Goal: Task Accomplishment & Management: Use online tool/utility

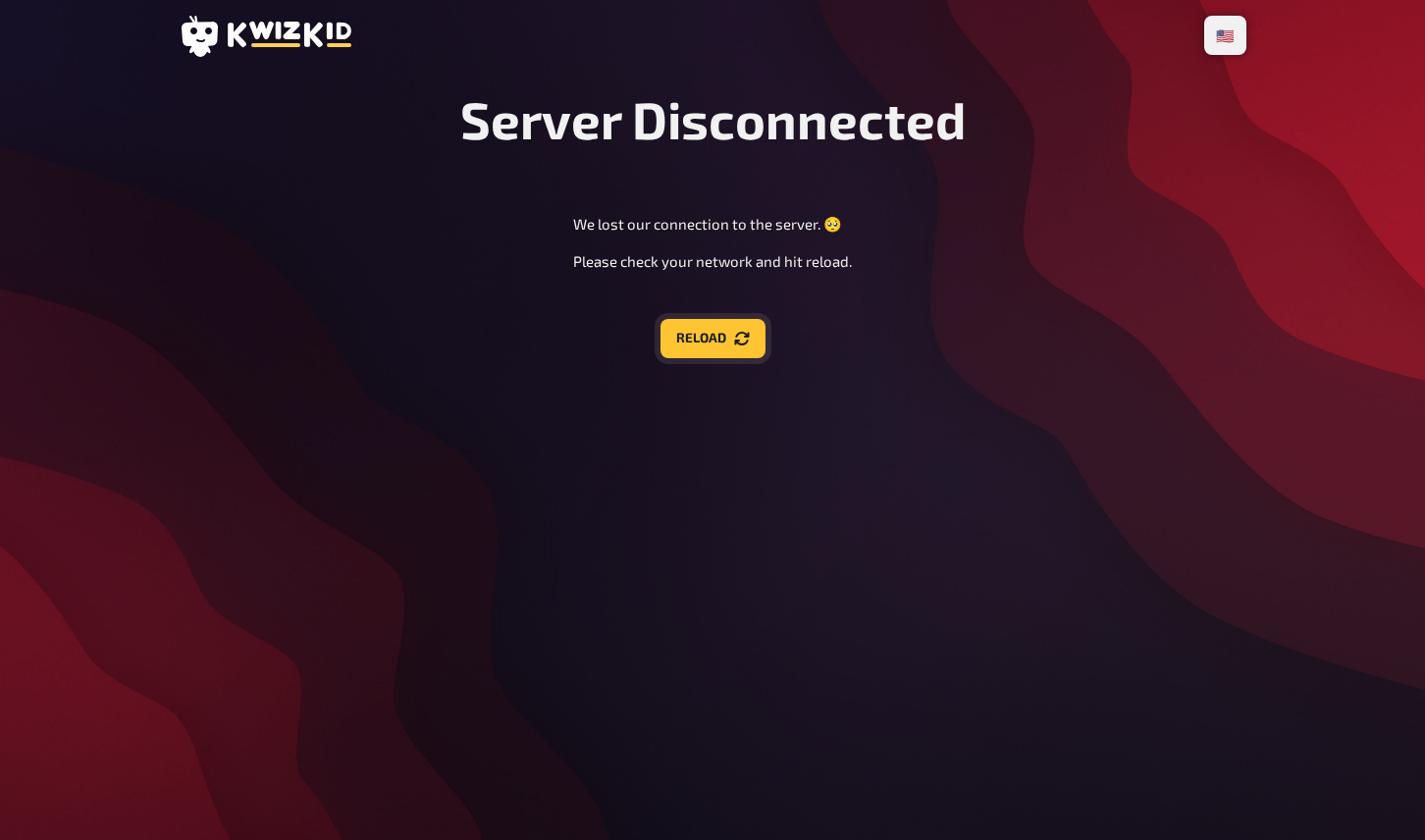
click at [736, 338] on icon "Reload" at bounding box center [742, 338] width 16 height 16
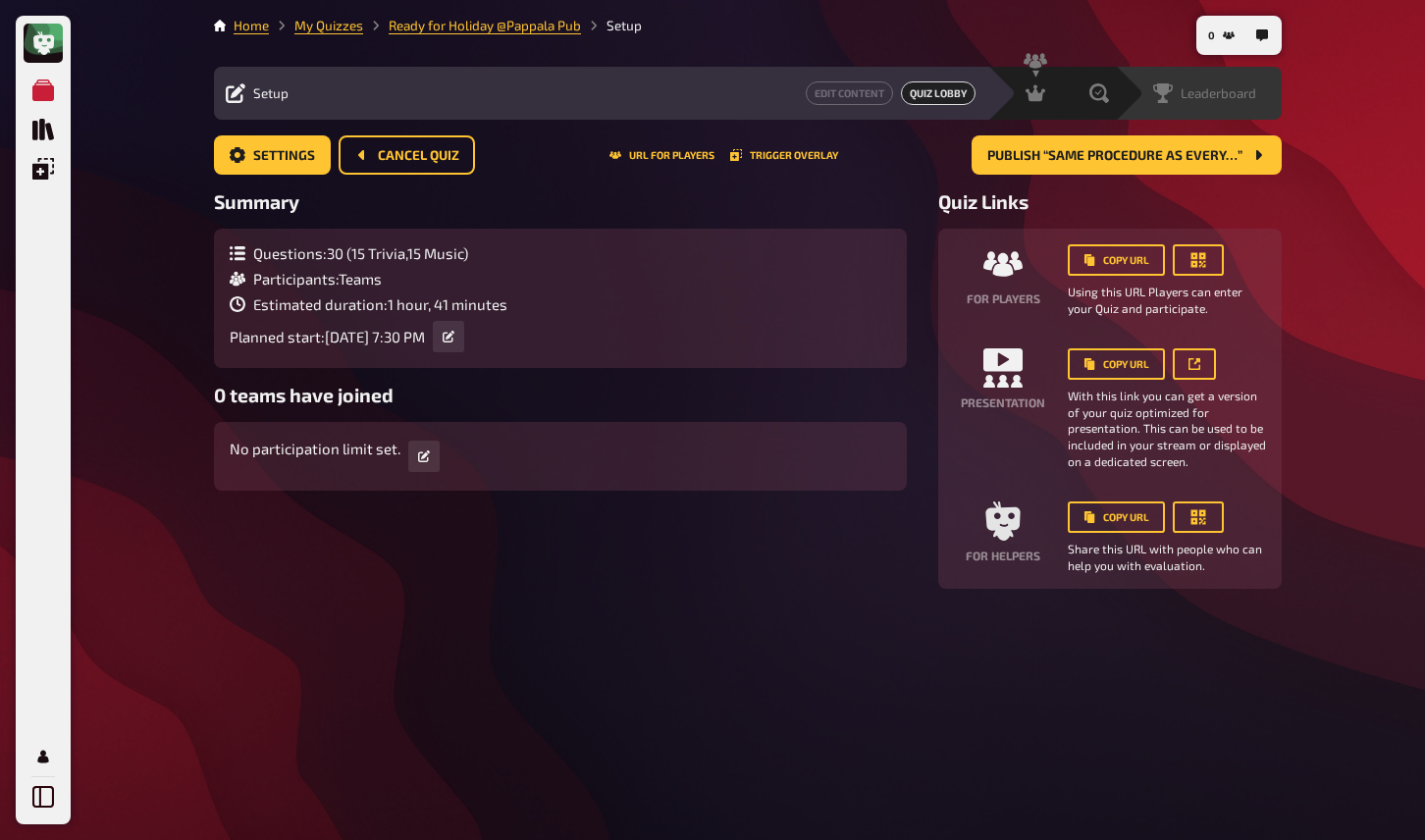
click at [1250, 94] on span "Leaderboard" at bounding box center [1218, 94] width 76 height 16
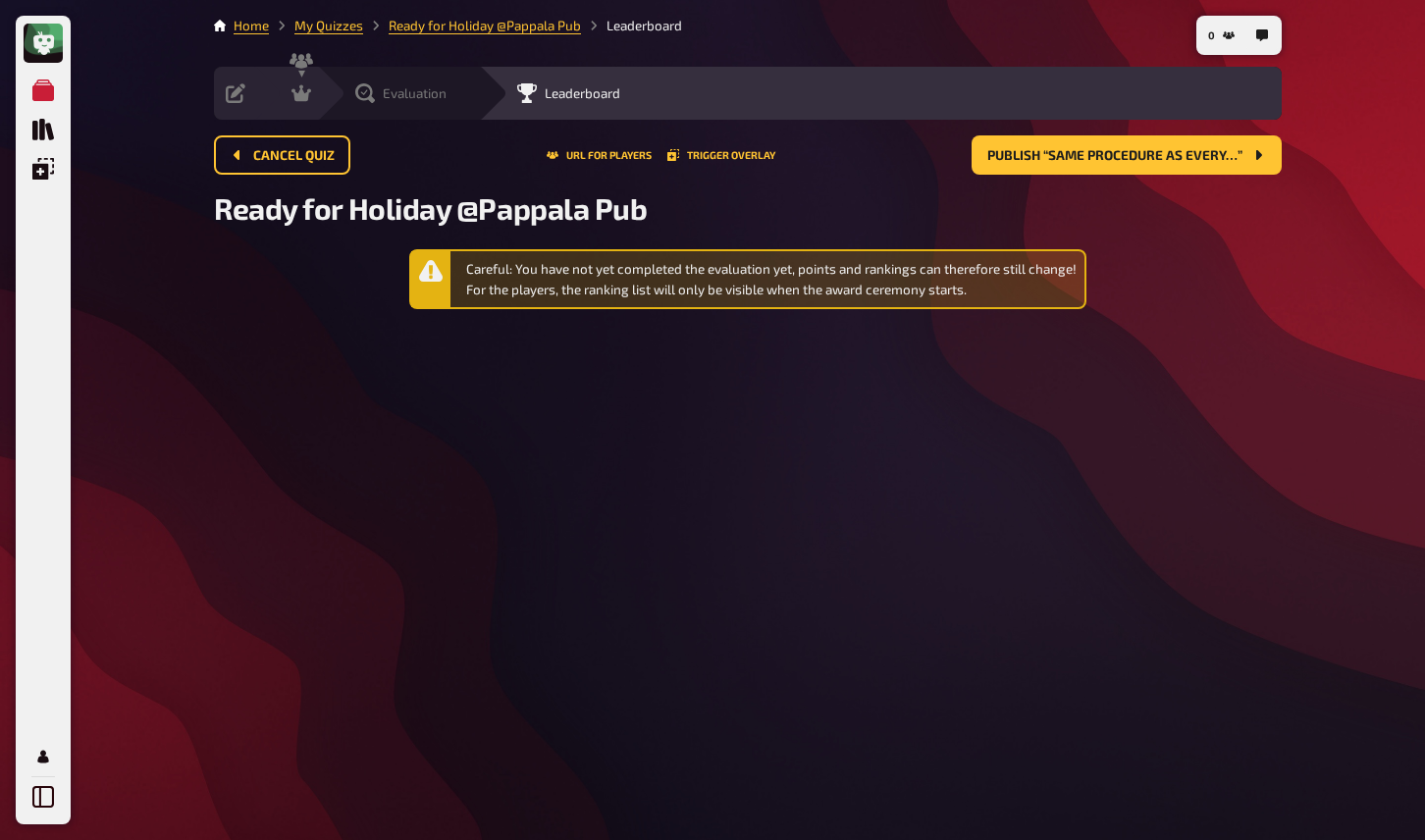
click at [375, 101] on div "Evaluation" at bounding box center [400, 94] width 91 height 20
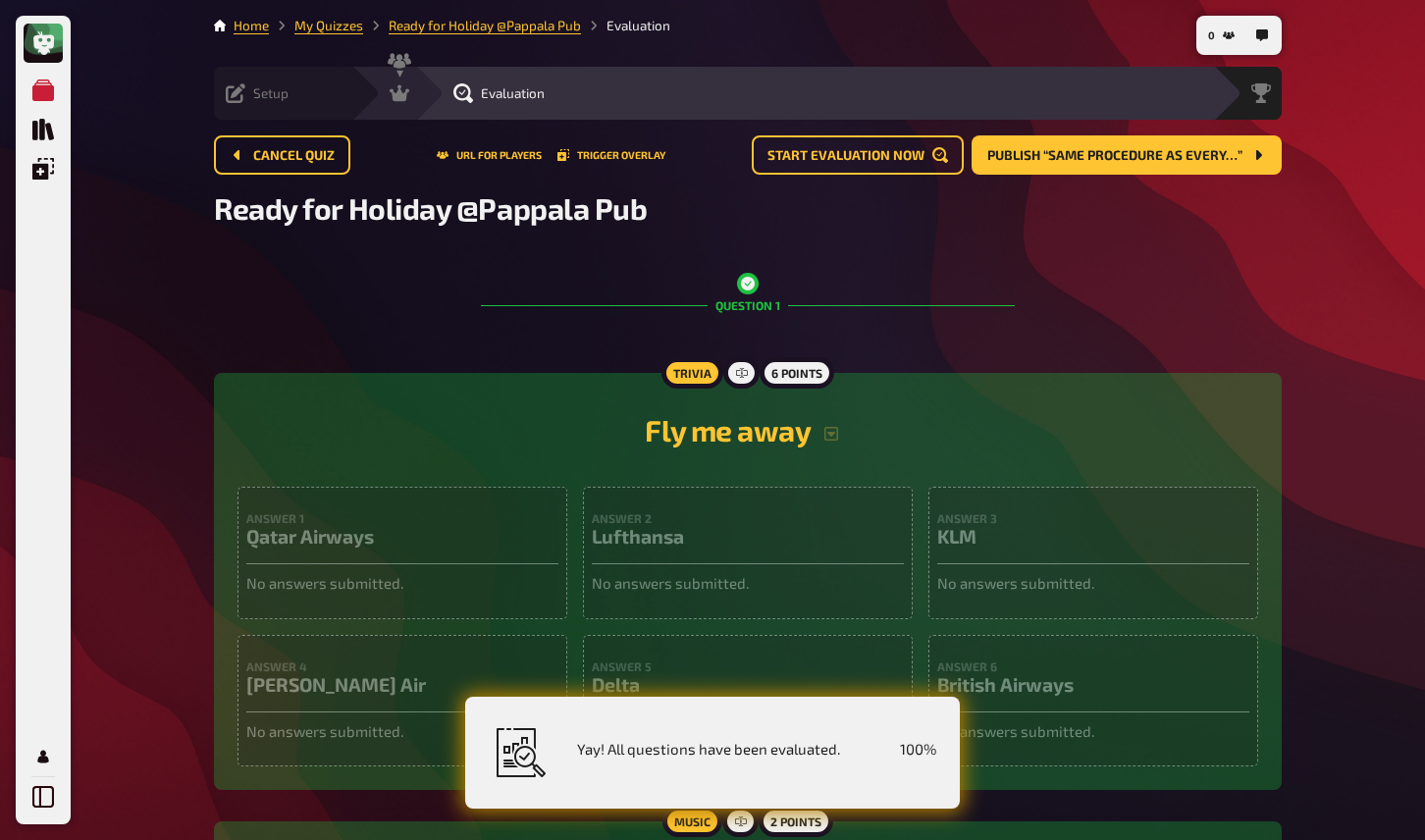
click at [246, 99] on div "Setup" at bounding box center [256, 94] width 63 height 20
